Goal: Contribute content: Add original content to the website for others to see

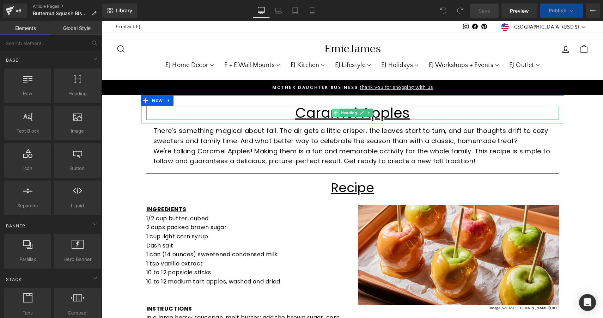
click at [337, 114] on span at bounding box center [335, 113] width 7 height 8
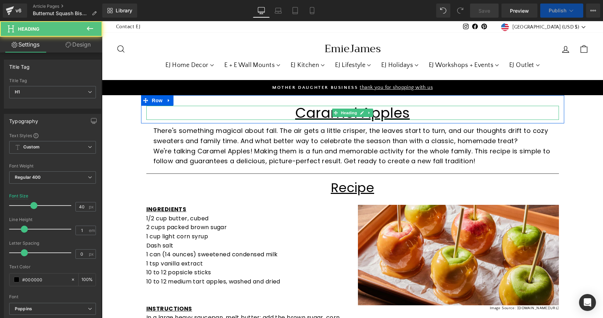
click at [314, 115] on u "Caramel Apples" at bounding box center [352, 113] width 115 height 20
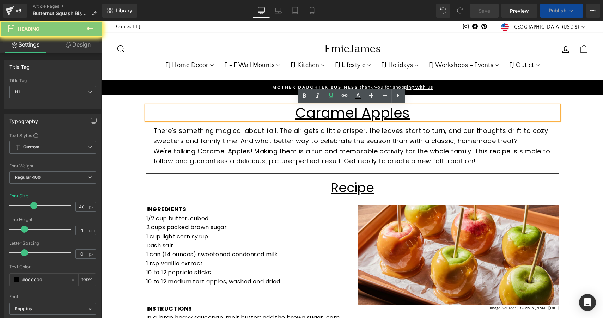
click at [404, 115] on u "Caramel Apples" at bounding box center [352, 113] width 115 height 20
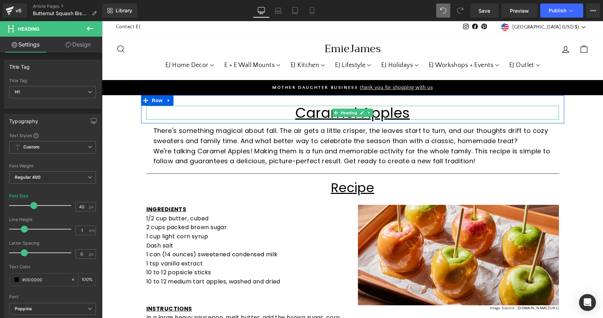
click at [402, 113] on u "Caramel Apples" at bounding box center [352, 113] width 115 height 20
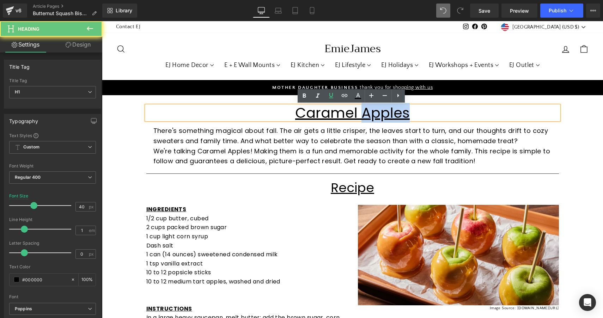
click at [402, 113] on u "Caramel Apples" at bounding box center [352, 113] width 115 height 20
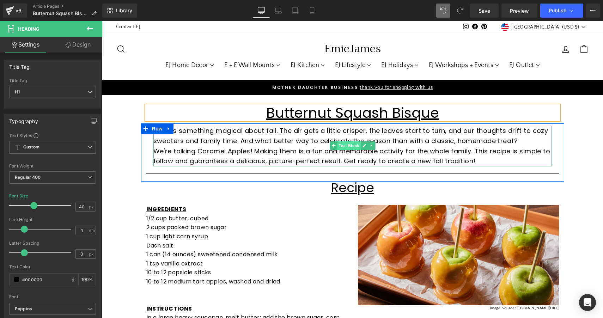
click at [339, 149] on span "Text Block" at bounding box center [348, 145] width 23 height 8
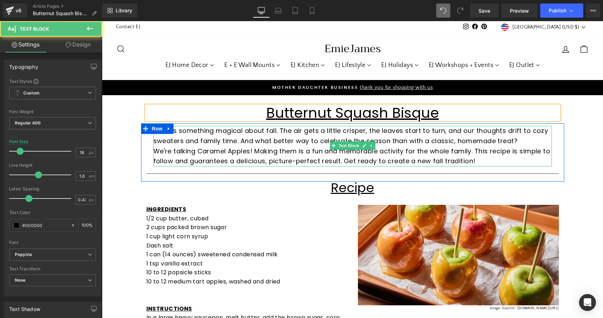
click at [299, 149] on p "We're talking Caramel Apples! Making them is a fun and memorable activity for t…" at bounding box center [352, 156] width 398 height 20
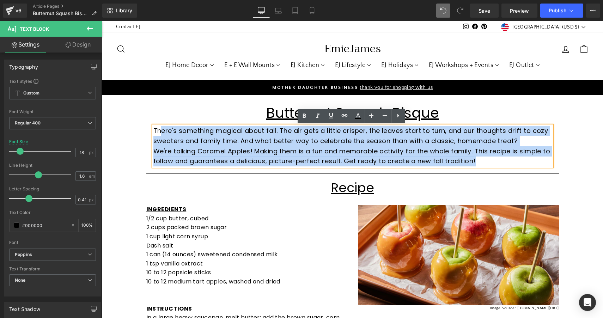
drag, startPoint x: 488, startPoint y: 159, endPoint x: 160, endPoint y: 127, distance: 329.2
click at [160, 127] on div "There's something magical about fall. The air gets a little crisper, the leaves…" at bounding box center [352, 146] width 398 height 41
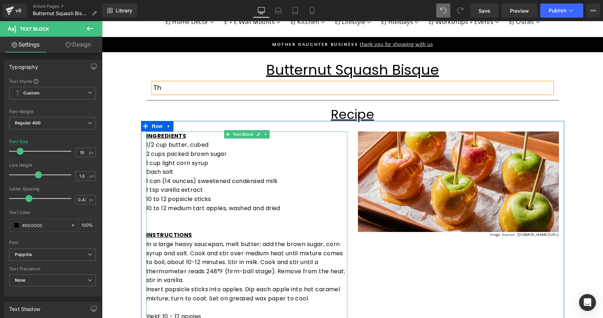
scroll to position [48, 0]
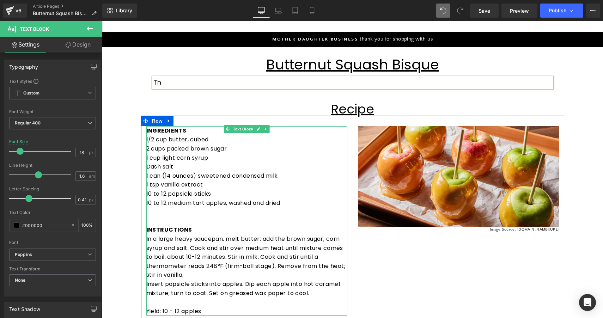
click at [238, 195] on p "10 to 12 popsicle sticks" at bounding box center [246, 193] width 201 height 9
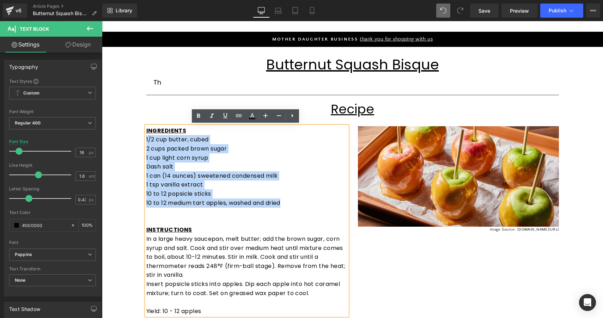
drag, startPoint x: 286, startPoint y: 203, endPoint x: 128, endPoint y: 135, distance: 172.0
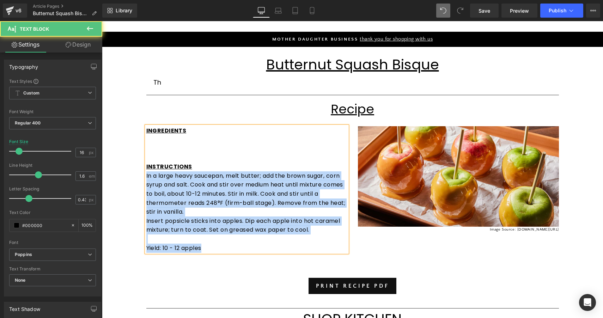
drag, startPoint x: 205, startPoint y: 245, endPoint x: 139, endPoint y: 173, distance: 97.3
click at [141, 173] on div "INGREDIENTS INSTRUCTIONS In a large heavy saucepan, melt butter; add the brown …" at bounding box center [247, 189] width 212 height 126
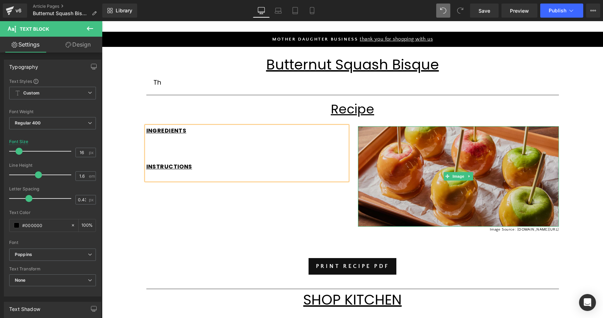
click at [423, 151] on img at bounding box center [458, 176] width 201 height 100
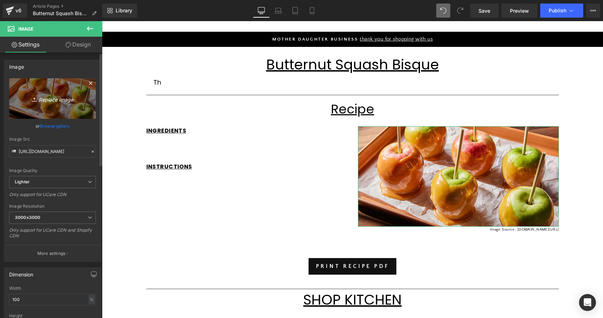
click at [50, 101] on icon "Replace Image" at bounding box center [52, 98] width 56 height 9
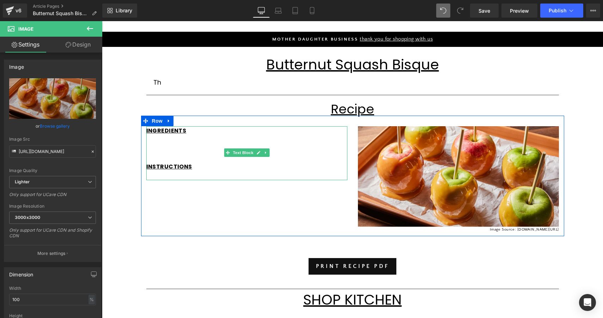
type input "C:\fakepath\butternut-squash-soup-0730-vertical01.jpeg"
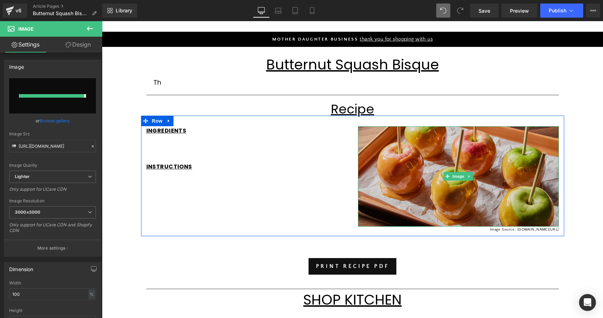
type input "[URL][DOMAIN_NAME]"
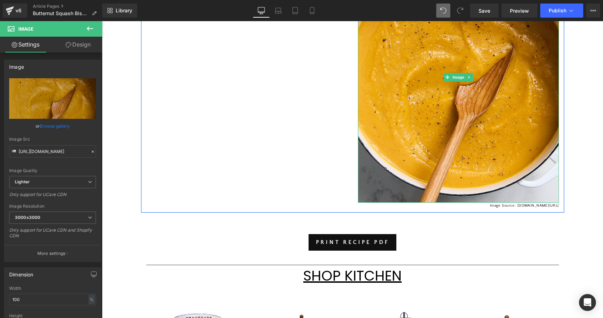
scroll to position [224, 0]
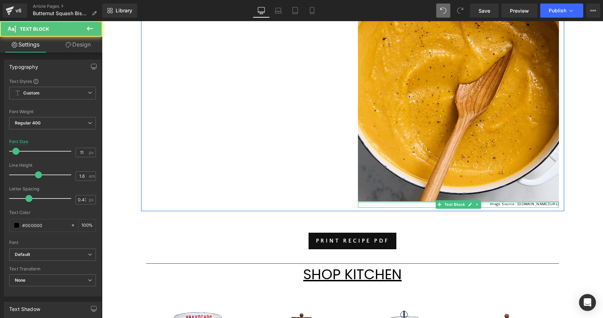
click at [520, 202] on div at bounding box center [458, 202] width 201 height 2
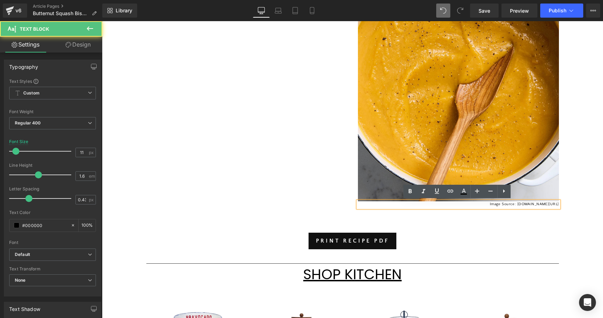
click at [513, 207] on p "Image Source: [DOMAIN_NAME][URL]" at bounding box center [458, 204] width 201 height 6
click at [509, 206] on p "Image Source: [DOMAIN_NAME][URL]" at bounding box center [458, 204] width 201 height 6
click at [482, 207] on p "Image Source: [DOMAIN_NAME][URL]" at bounding box center [458, 204] width 201 height 6
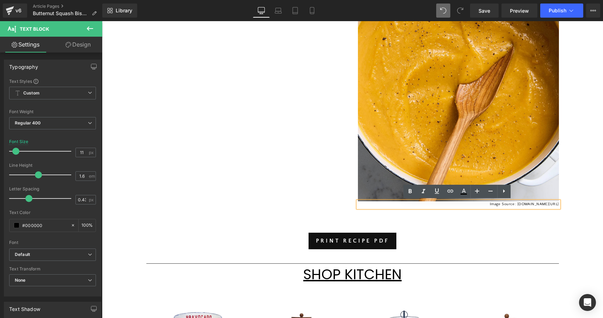
drag, startPoint x: 471, startPoint y: 203, endPoint x: 558, endPoint y: 207, distance: 87.5
click at [558, 207] on div "Image Source: [DOMAIN_NAME][URL]" at bounding box center [458, 204] width 201 height 6
click at [222, 136] on div "INGREDIENTS INSTRUCTIONS Text Block Image Image Source: [DOMAIN_NAME][URL] Text…" at bounding box center [352, 76] width 423 height 272
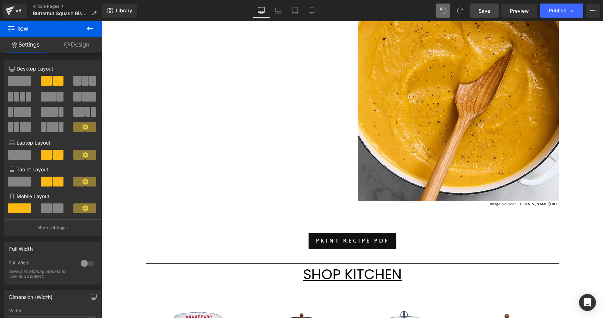
click at [484, 13] on span "Save" at bounding box center [485, 10] width 12 height 7
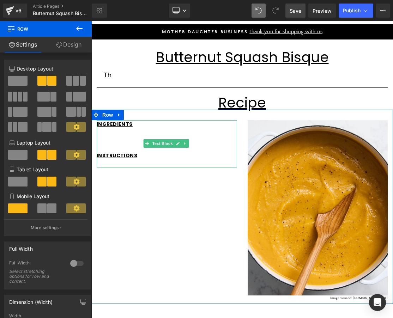
scroll to position [72, 0]
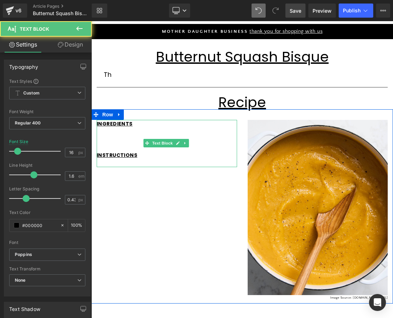
click at [112, 132] on p at bounding box center [167, 132] width 140 height 8
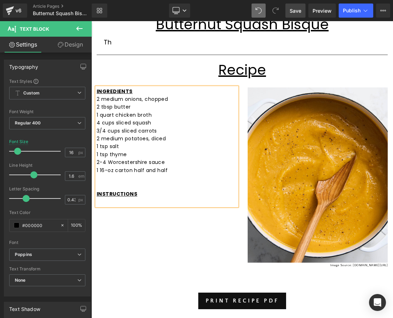
scroll to position [105, 0]
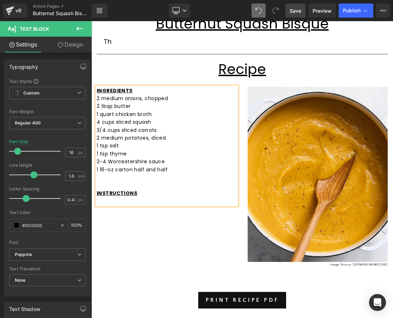
click at [124, 200] on p at bounding box center [167, 201] width 140 height 8
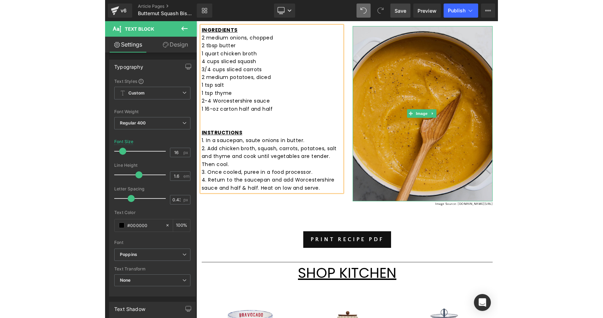
scroll to position [177, 0]
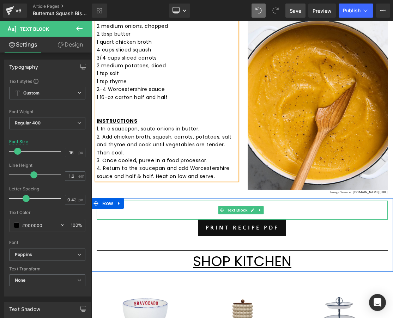
click at [175, 203] on p at bounding box center [242, 206] width 291 height 10
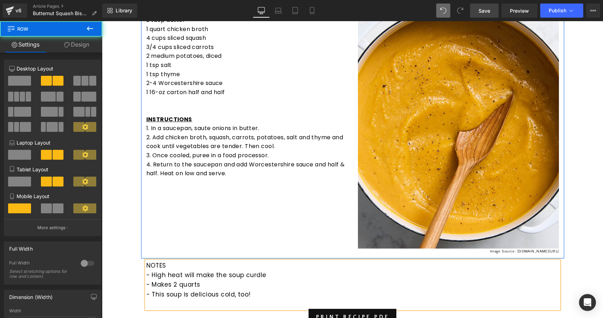
click at [239, 227] on div "INGREDIENTS 2 medium onions, chopped 2 tbsp butter 1 quart chicken broth 4 cups…" at bounding box center [352, 123] width 423 height 272
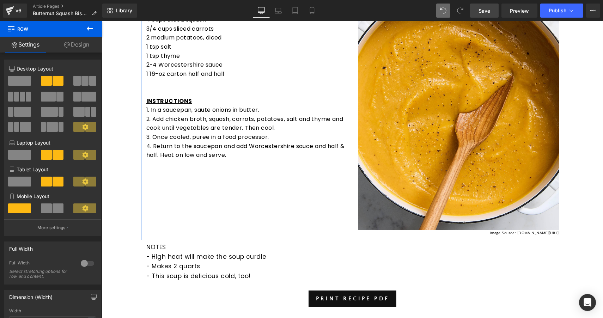
scroll to position [202, 0]
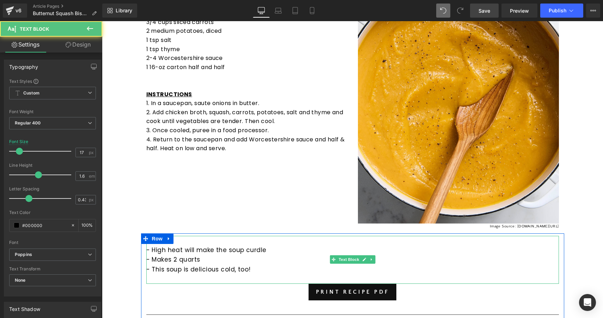
click at [491, 282] on div "NOTES - High heat will make the soup curdle - Makes 2 quarts - This soup is del…" at bounding box center [352, 260] width 413 height 48
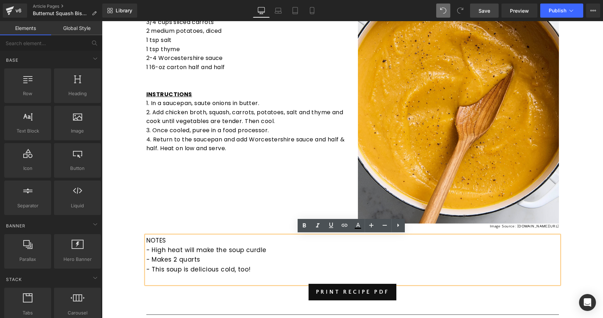
click at [576, 222] on div "Butternut Squash Bisque Heading Row Th Text Block Separator Row Recipe Heading …" at bounding box center [352, 314] width 501 height 842
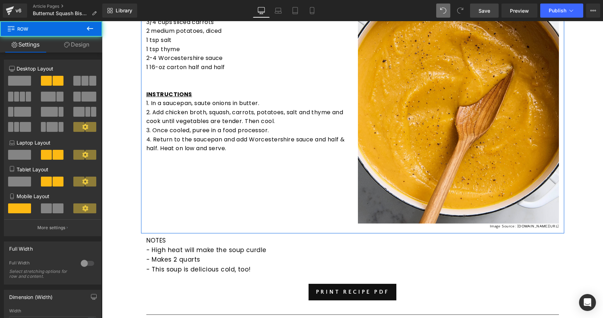
click at [193, 164] on div "INGREDIENTS 2 medium onions, chopped 2 tbsp butter 1 quart chicken broth 4 cups…" at bounding box center [352, 98] width 423 height 272
click at [159, 165] on div "INGREDIENTS 2 medium onions, chopped 2 tbsp butter 1 quart chicken broth 4 cups…" at bounding box center [352, 98] width 423 height 272
click at [245, 150] on div "INGREDIENTS 2 medium onions, chopped 2 tbsp butter 1 quart chicken broth 4 cups…" at bounding box center [352, 98] width 423 height 272
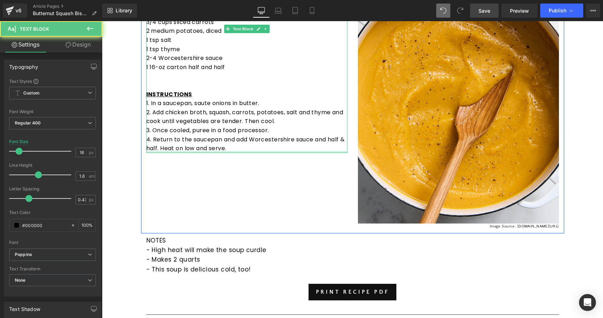
click at [245, 151] on div at bounding box center [246, 152] width 201 height 2
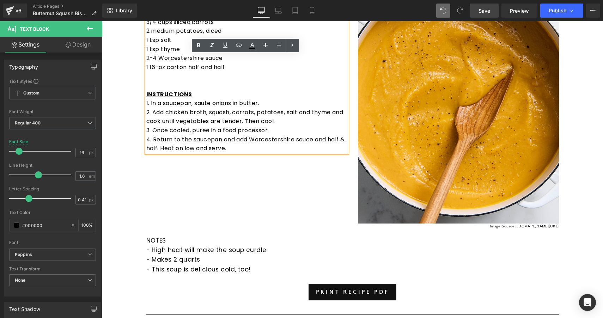
click at [245, 146] on p "4. Return to the saucepan and add Worcestershire sauce and half & half. Heat on…" at bounding box center [246, 144] width 201 height 18
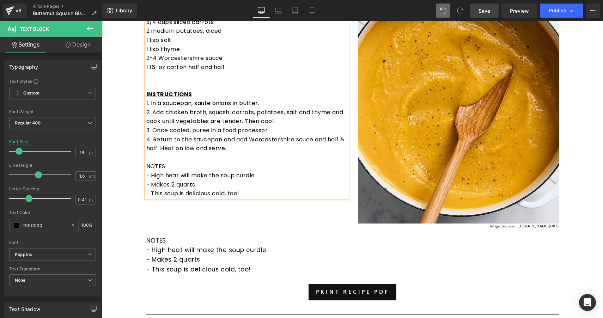
click at [195, 252] on p "- High heat will make the soup curdle" at bounding box center [352, 250] width 413 height 10
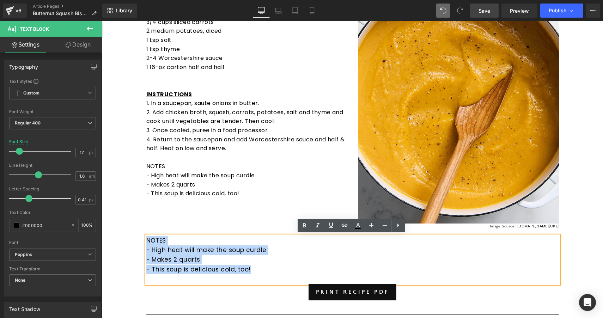
drag, startPoint x: 260, startPoint y: 268, endPoint x: 198, endPoint y: 245, distance: 66.0
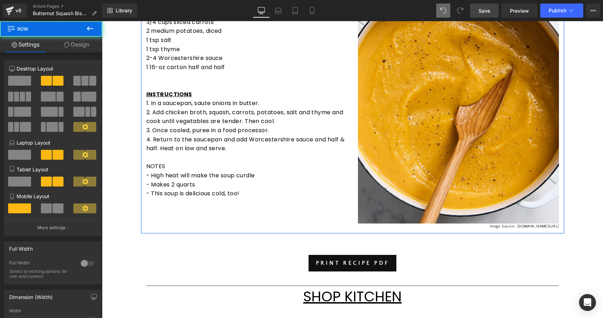
click at [210, 203] on div "INGREDIENTS 2 medium onions, chopped 2 tbsp butter 1 quart chicken broth 4 cups…" at bounding box center [352, 98] width 423 height 272
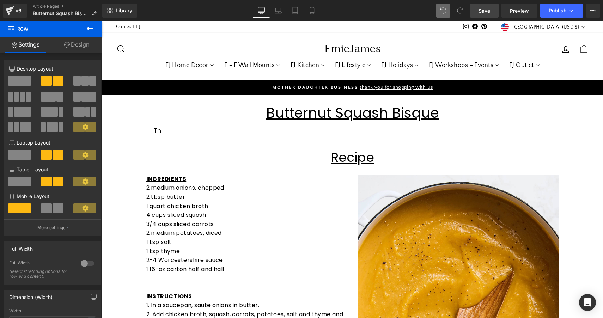
scroll to position [0, 0]
click at [482, 12] on span "Save" at bounding box center [485, 10] width 12 height 7
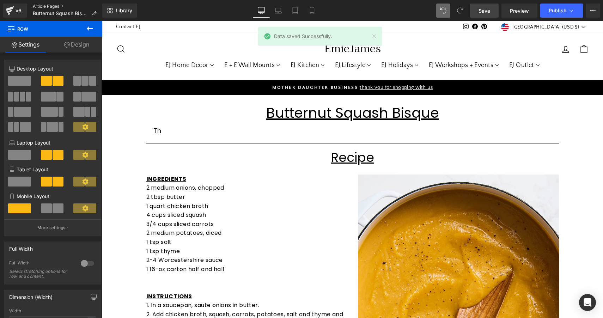
click at [42, 7] on link "Article Pages" at bounding box center [67, 7] width 69 height 6
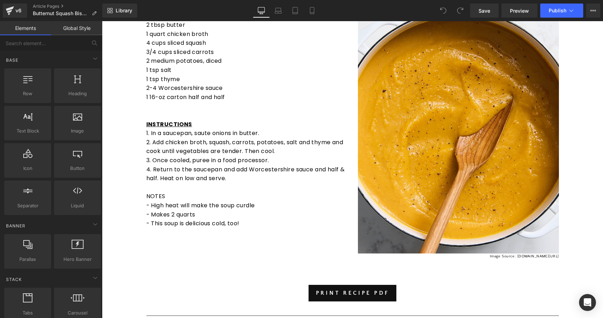
scroll to position [175, 0]
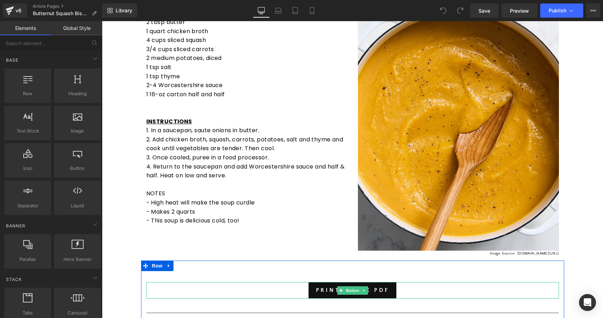
click at [290, 289] on div "Loading Product Data" at bounding box center [301, 290] width 51 height 8
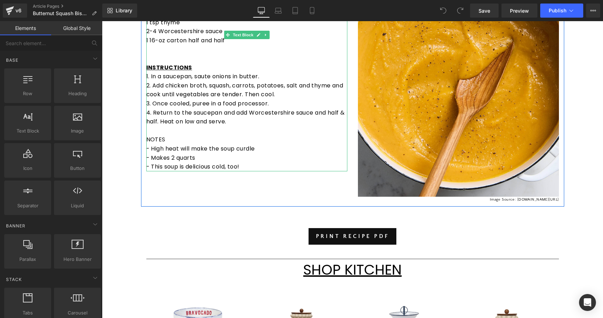
scroll to position [235, 0]
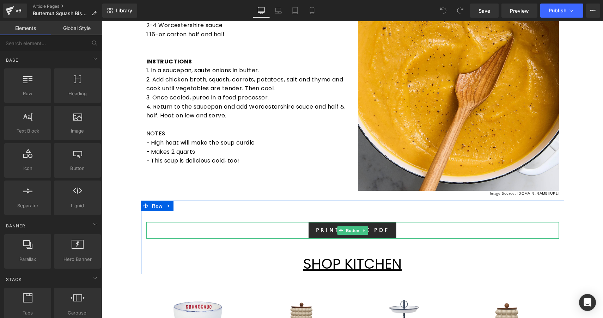
click at [320, 227] on span "PRINT RECIPE PDF" at bounding box center [352, 230] width 73 height 8
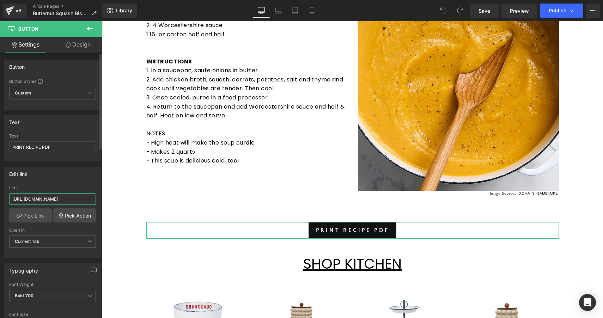
click at [72, 199] on input "https://cdn.shopify.com/s/files/1/1788/6251/files/Caramel_Apples.pdf?v=17582070…" at bounding box center [52, 199] width 87 height 12
paste input "https://cdn.shopify.com/s/files/1/1788/6251/files/Butternut_Squash_Soup.pdf?v=1…"
type input "https://cdn.shopify.com/s/files/1/1788/6251/files/Butternut_Squash_Soup.pdf?v=1…"
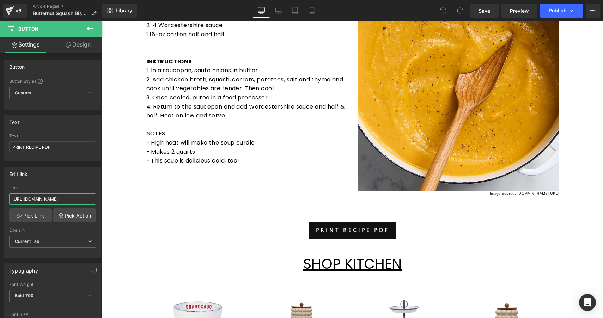
click at [143, 188] on div "INGREDIENTS 2 medium onions, chopped 2 tbsp butter 1 quart chicken broth 4 cups…" at bounding box center [352, 65] width 423 height 272
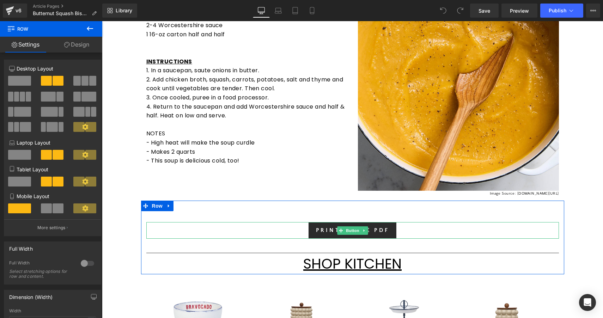
click at [309, 230] on link "PRINT RECIPE PDF" at bounding box center [353, 230] width 88 height 17
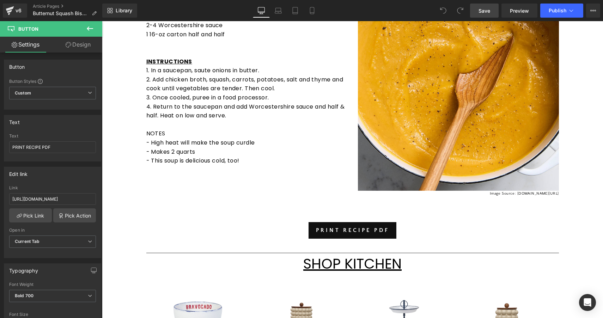
click at [488, 14] on link "Save" at bounding box center [484, 11] width 29 height 14
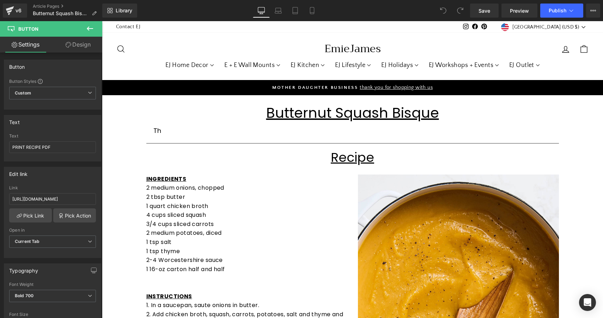
scroll to position [0, 0]
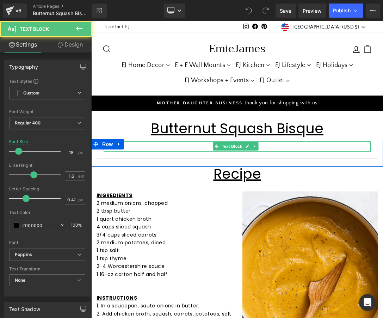
click at [125, 146] on p "Th" at bounding box center [237, 146] width 267 height 10
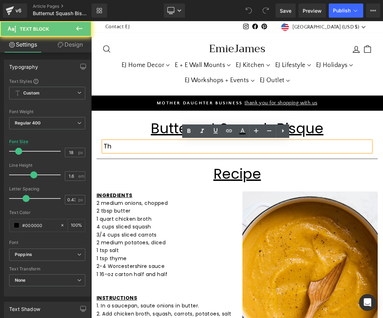
click at [135, 146] on p "Th" at bounding box center [237, 146] width 267 height 10
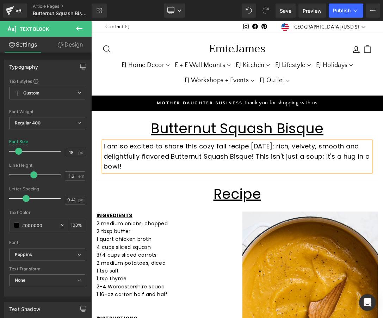
click at [254, 157] on p "I am so excited to share this cozy fall recipe today: rich, velvety, smooth and…" at bounding box center [237, 156] width 267 height 30
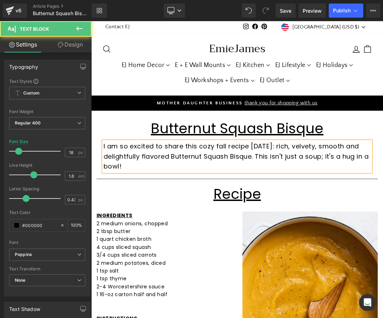
click at [173, 165] on p "I am so excited to share this cozy fall recipe today: rich, velvety, smooth and…" at bounding box center [237, 156] width 267 height 30
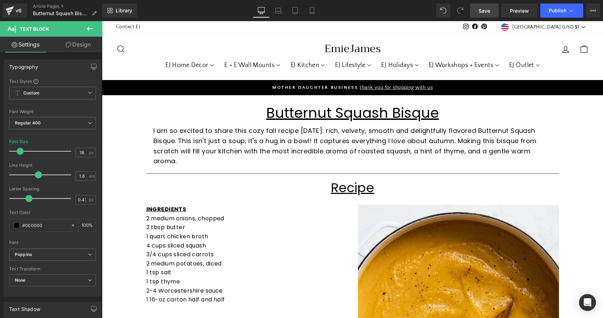
click at [483, 12] on span "Save" at bounding box center [485, 10] width 12 height 7
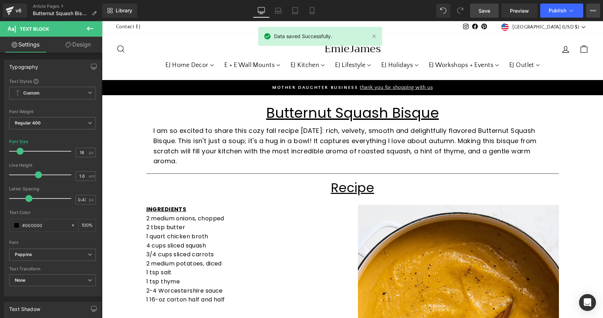
click at [592, 12] on icon at bounding box center [593, 11] width 6 height 6
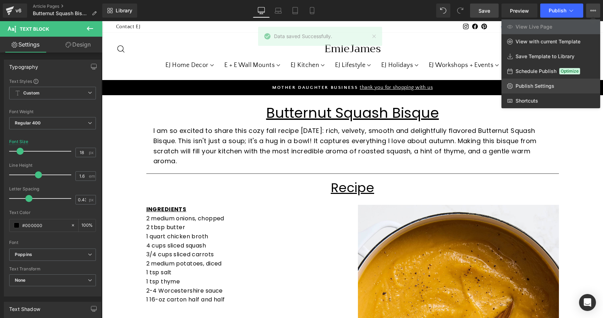
click at [541, 86] on span "Publish Settings" at bounding box center [535, 86] width 39 height 6
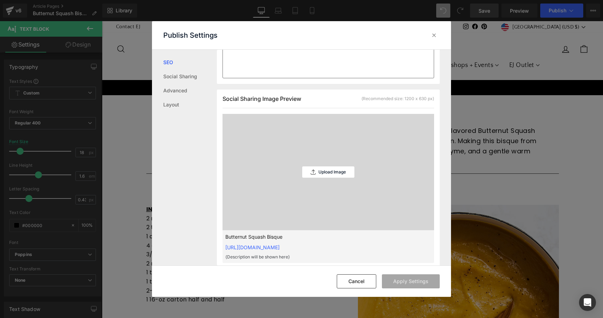
scroll to position [151, 0]
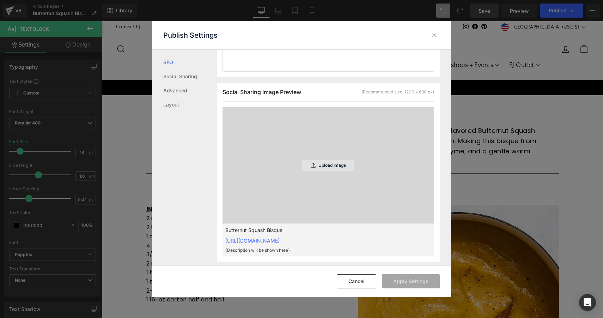
click at [325, 163] on p "Upload Image" at bounding box center [332, 165] width 28 height 5
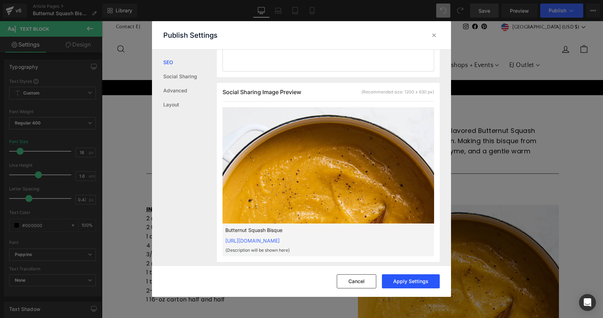
click at [414, 282] on button "Apply Settings" at bounding box center [411, 281] width 58 height 14
click at [434, 36] on icon at bounding box center [434, 35] width 7 height 7
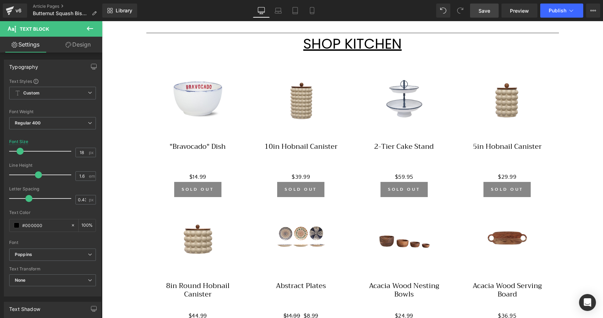
scroll to position [487, 0]
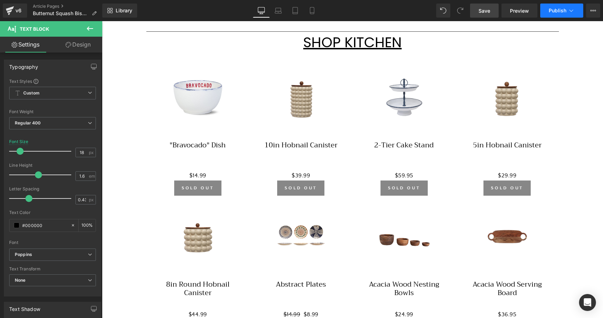
click at [560, 10] on span "Publish" at bounding box center [558, 11] width 18 height 6
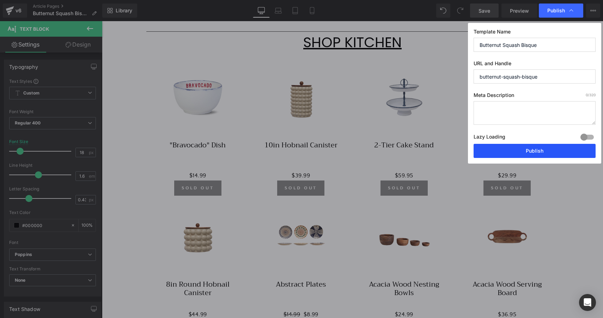
click at [526, 148] on button "Publish" at bounding box center [535, 151] width 122 height 14
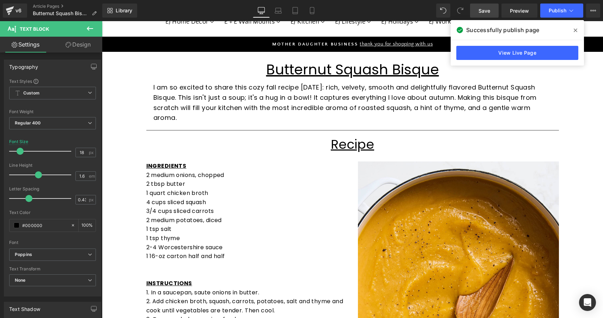
scroll to position [2, 0]
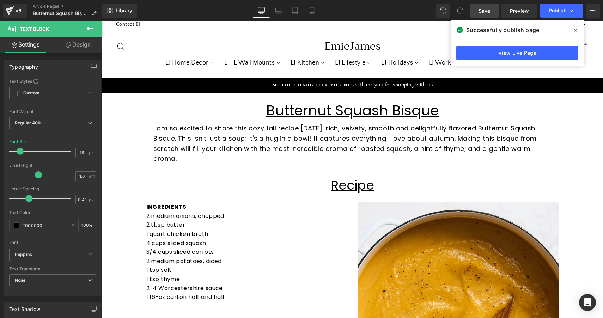
click at [577, 30] on icon at bounding box center [576, 31] width 4 height 4
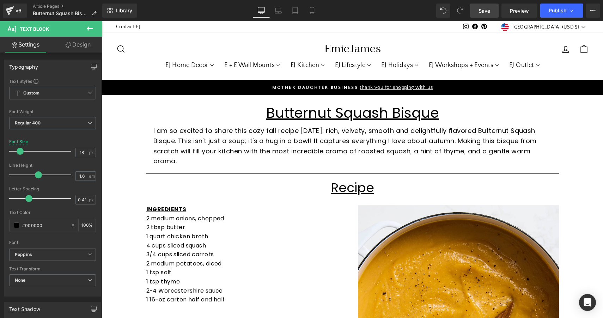
scroll to position [0, 0]
